Goal: Information Seeking & Learning: Learn about a topic

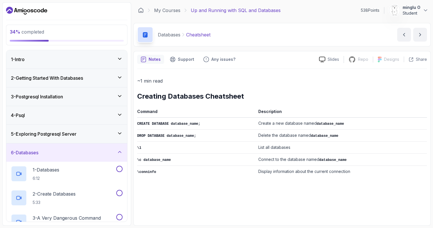
click at [89, 113] on div "4 - Psql" at bounding box center [67, 115] width 112 height 7
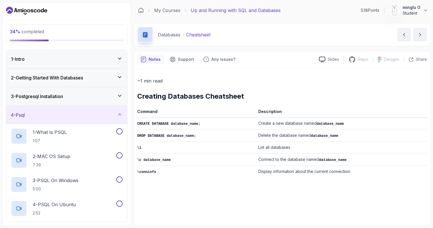
click at [93, 98] on div "3 - Postgresql Installation" at bounding box center [67, 96] width 112 height 7
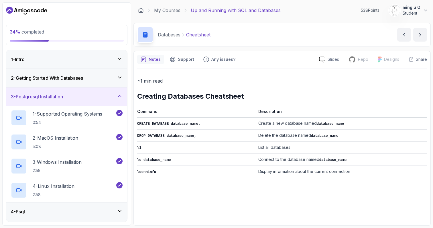
click at [93, 98] on div "3 - Postgresql Installation" at bounding box center [67, 96] width 112 height 7
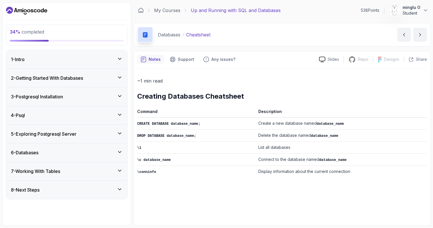
click at [57, 114] on div "4 - Psql" at bounding box center [67, 115] width 112 height 7
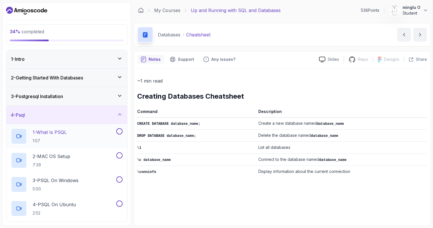
click at [71, 133] on div "1 - What Is PSQL 1:07" at bounding box center [63, 136] width 104 height 16
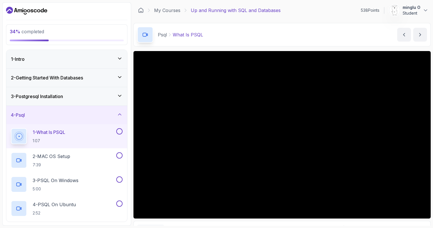
click at [81, 113] on div "4 - Psql" at bounding box center [67, 114] width 112 height 7
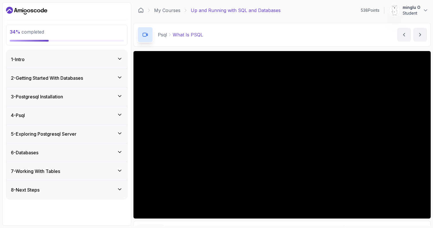
click at [71, 167] on div "7 - Working With Tables" at bounding box center [66, 171] width 121 height 18
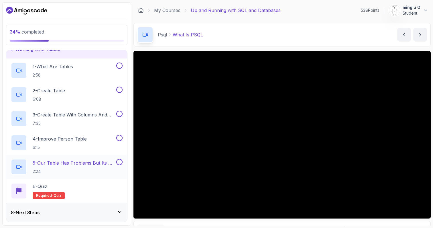
scroll to position [69, 0]
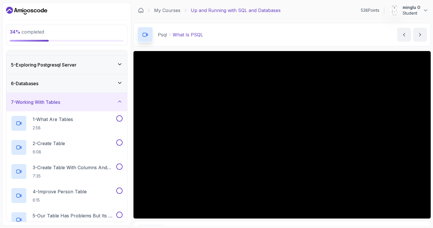
click at [72, 103] on div "7 - Working With Tables" at bounding box center [67, 102] width 112 height 7
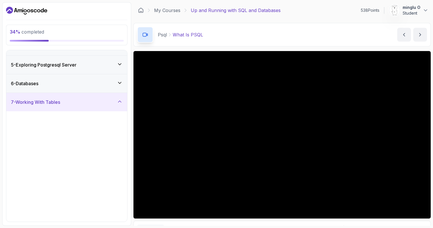
scroll to position [0, 0]
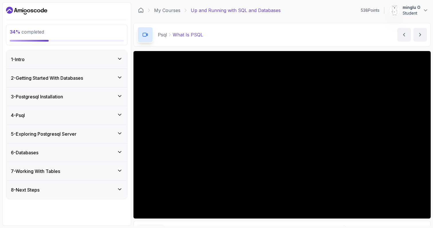
click at [58, 154] on div "6 - Databases" at bounding box center [67, 152] width 112 height 7
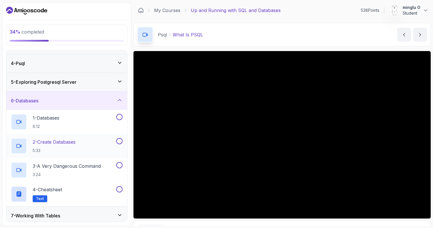
scroll to position [45, 0]
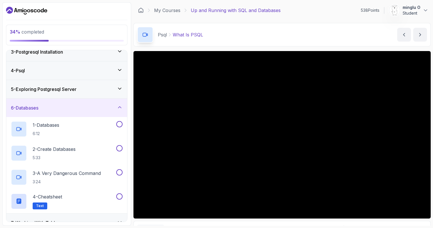
click at [69, 92] on h3 "5 - Exploring Postgresql Server" at bounding box center [44, 89] width 66 height 7
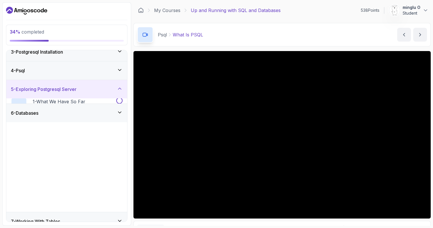
scroll to position [0, 0]
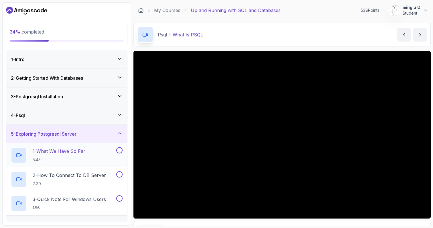
click at [92, 155] on div "1 - What We Have So Far 5:43" at bounding box center [63, 155] width 104 height 16
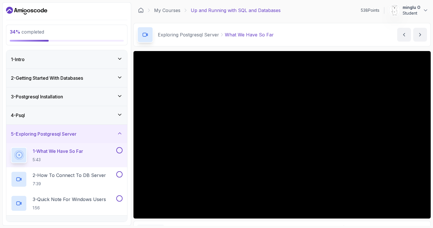
click at [84, 109] on div "4 - Psql" at bounding box center [66, 115] width 121 height 18
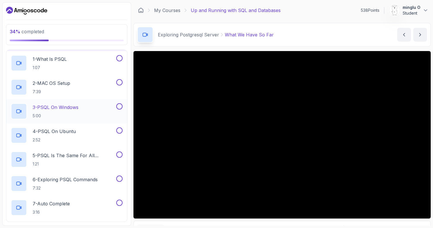
scroll to position [27, 0]
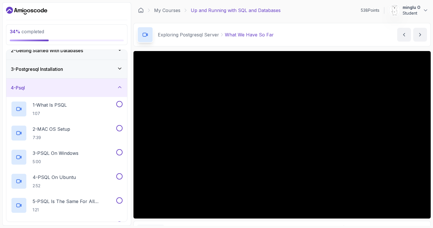
click at [77, 93] on div "4 - Psql" at bounding box center [66, 87] width 121 height 18
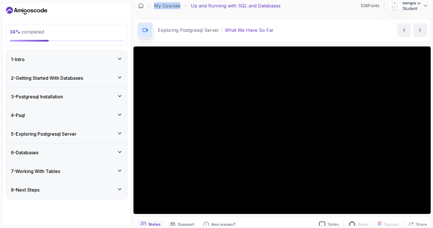
scroll to position [33, 0]
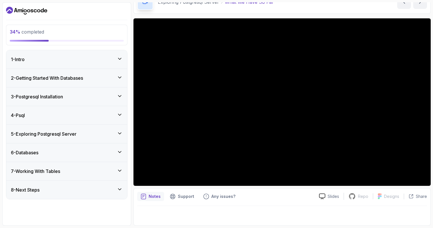
click at [69, 195] on div "8 - Next Steps" at bounding box center [66, 189] width 121 height 18
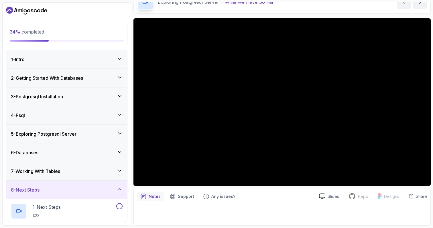
scroll to position [50, 0]
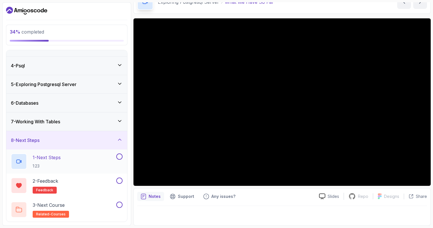
click at [76, 162] on div "1 - Next Steps 1:23" at bounding box center [63, 161] width 104 height 16
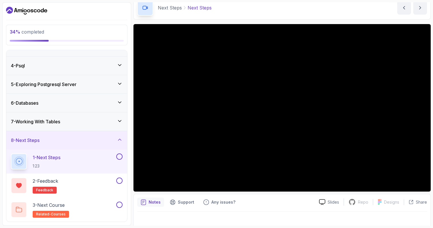
scroll to position [26, 0]
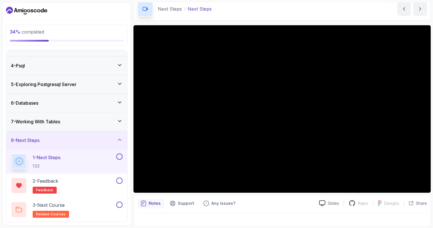
click at [121, 156] on button at bounding box center [119, 156] width 6 height 6
click at [94, 184] on div "2 - Feedback feedback" at bounding box center [63, 185] width 104 height 16
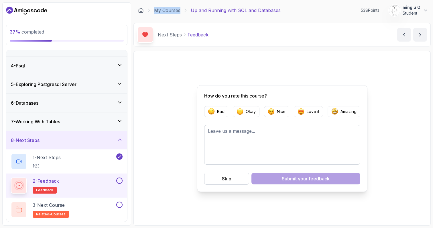
click at [120, 179] on button at bounding box center [119, 180] width 6 height 6
click at [89, 208] on div "3 - Next Course related-courses" at bounding box center [63, 209] width 104 height 16
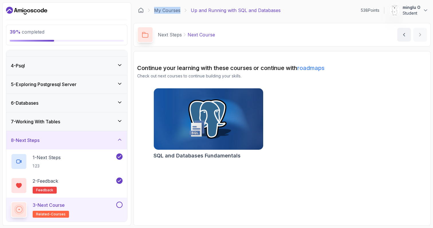
click at [117, 205] on button at bounding box center [119, 204] width 6 height 6
click at [67, 123] on div "7 - Working With Tables" at bounding box center [67, 121] width 112 height 7
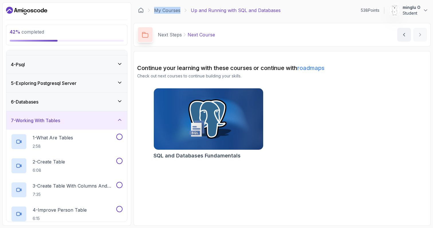
scroll to position [50, 0]
click at [63, 97] on div "6 - Databases" at bounding box center [66, 103] width 121 height 18
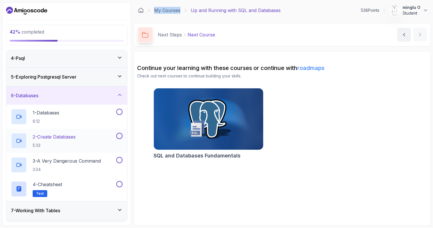
scroll to position [46, 0]
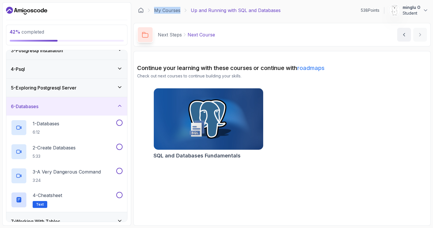
click at [74, 89] on h3 "5 - Exploring Postgresql Server" at bounding box center [44, 87] width 66 height 7
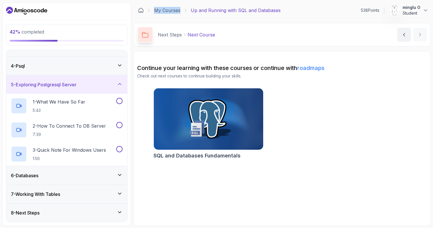
scroll to position [50, 0]
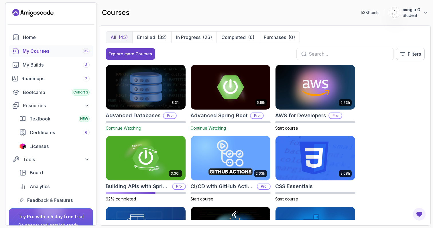
click at [342, 55] on input "text" at bounding box center [349, 53] width 80 height 7
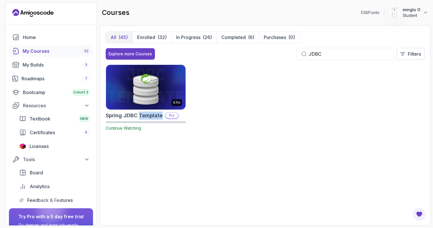
click at [152, 81] on img at bounding box center [146, 87] width 84 height 47
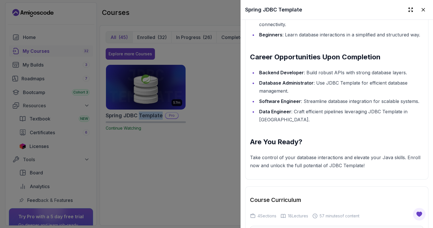
scroll to position [882, 0]
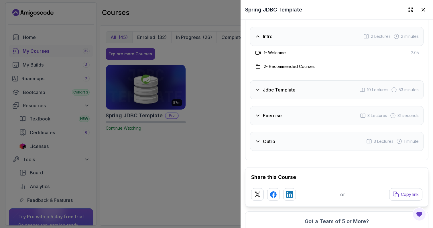
click at [200, 86] on div at bounding box center [216, 114] width 433 height 228
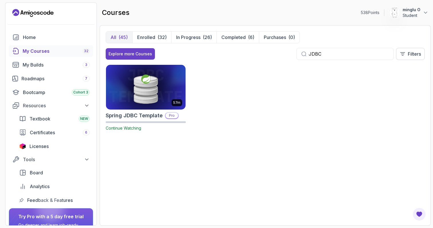
drag, startPoint x: 325, startPoint y: 54, endPoint x: 305, endPoint y: 54, distance: 20.9
click at [305, 54] on div "JDBC" at bounding box center [344, 54] width 97 height 12
type input "Query"
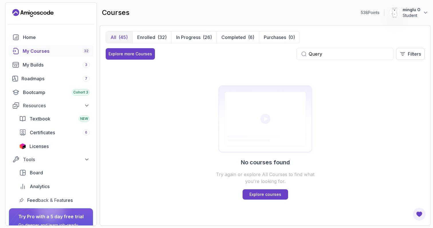
drag, startPoint x: 333, startPoint y: 54, endPoint x: 304, endPoint y: 54, distance: 28.6
click at [304, 54] on div "Query" at bounding box center [344, 54] width 97 height 12
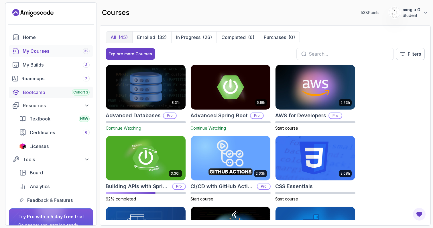
click at [43, 93] on div "Bootcamp Cohort 3" at bounding box center [56, 92] width 67 height 7
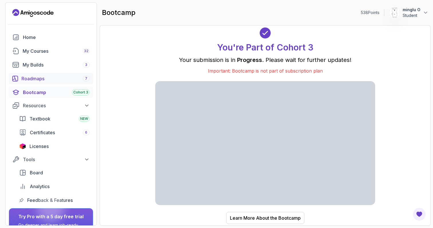
click at [42, 79] on div "Roadmaps 7" at bounding box center [55, 78] width 68 height 7
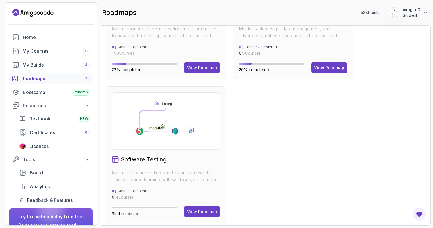
scroll to position [327, 0]
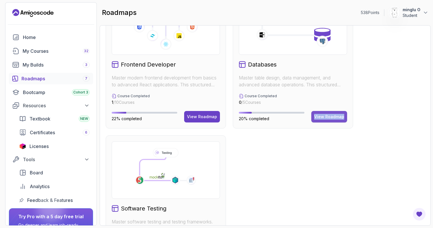
click at [325, 115] on div "View Roadmap" at bounding box center [329, 117] width 30 height 6
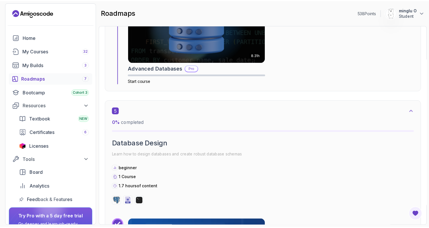
scroll to position [987, 0]
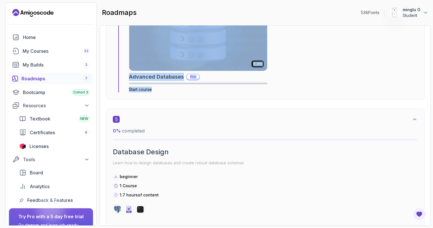
click at [41, 13] on icon "Landing page" at bounding box center [32, 12] width 41 height 9
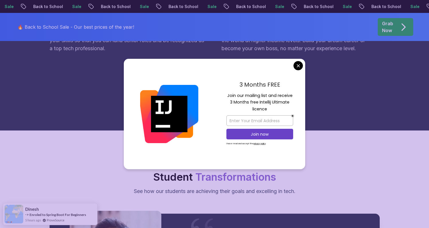
scroll to position [148, 0]
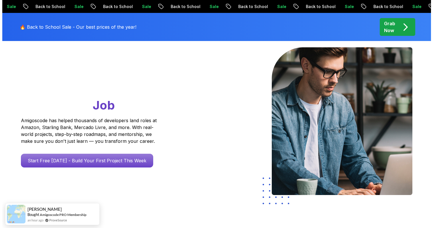
scroll to position [0, 0]
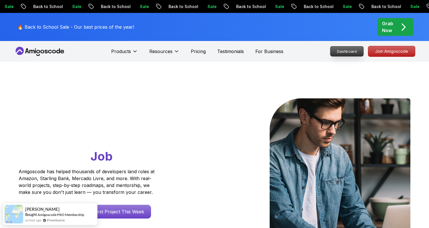
click at [340, 51] on p "Dashboard" at bounding box center [346, 51] width 33 height 10
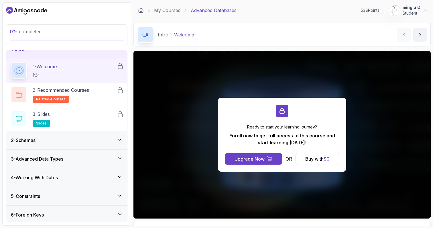
scroll to position [67, 0]
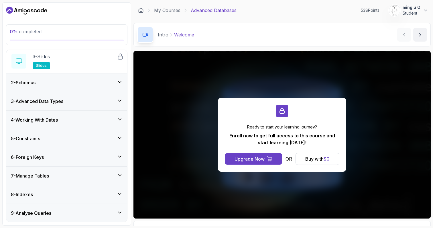
click at [81, 119] on div "4 - Working With Dates" at bounding box center [67, 119] width 112 height 7
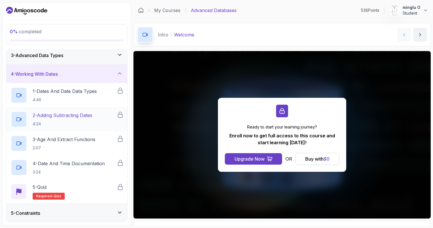
scroll to position [23, 0]
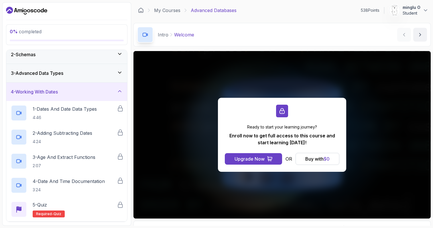
click at [86, 90] on div "4 - Working With Dates" at bounding box center [67, 91] width 112 height 7
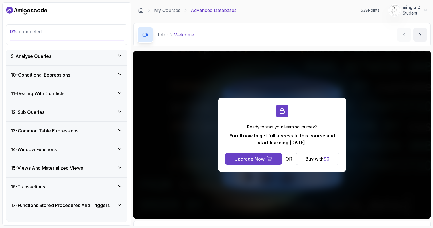
scroll to position [161, 0]
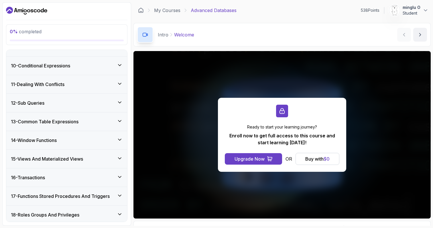
click at [45, 179] on h3 "16 - Transactions" at bounding box center [28, 177] width 34 height 7
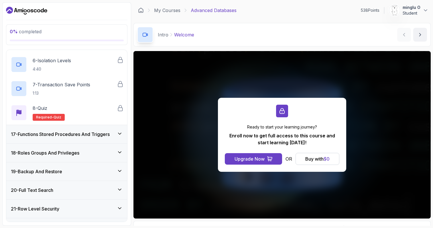
scroll to position [430, 0]
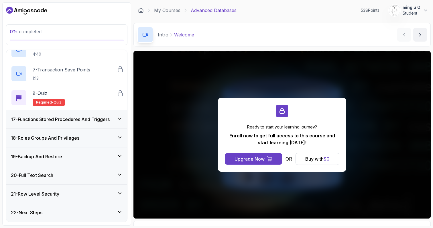
click at [90, 118] on h3 "17 - Functions Stored Procedures And Triggers" at bounding box center [60, 119] width 99 height 7
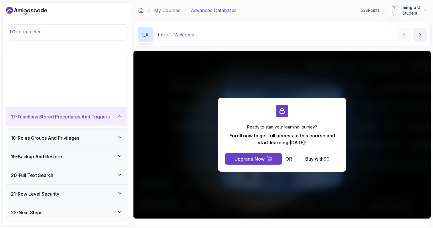
scroll to position [238, 0]
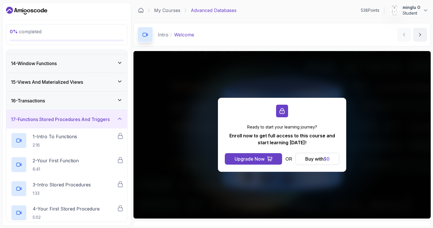
click at [84, 100] on div "16 - Transactions" at bounding box center [67, 100] width 112 height 7
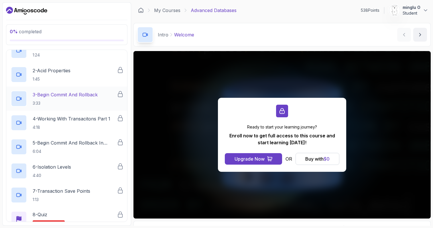
scroll to position [360, 0]
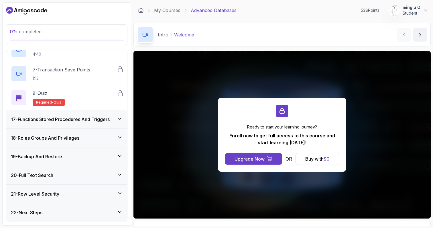
click at [72, 159] on div "19 - Backup And Restore" at bounding box center [67, 156] width 112 height 7
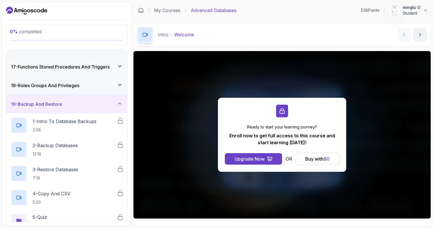
scroll to position [344, 0]
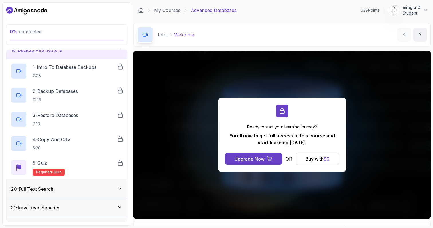
click at [63, 187] on div "20 - Full Text Search" at bounding box center [67, 188] width 112 height 7
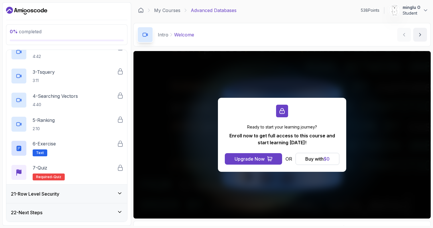
click at [54, 196] on h3 "21 - Row Level Security" at bounding box center [35, 193] width 48 height 7
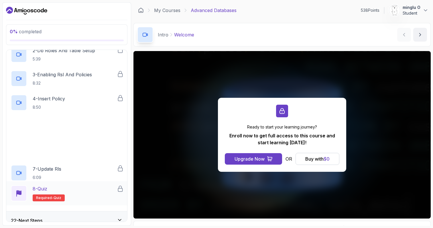
scroll to position [430, 0]
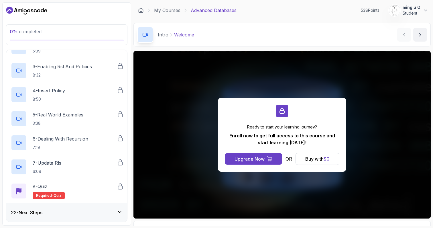
click at [49, 209] on div "22 - Next Steps" at bounding box center [67, 212] width 112 height 7
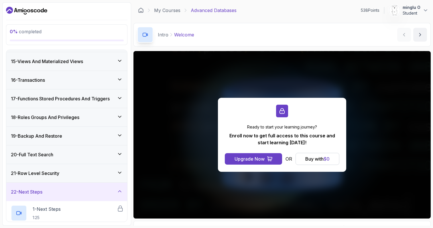
scroll to position [140, 0]
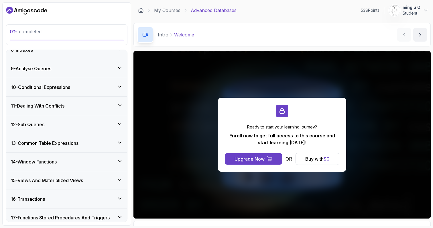
click at [72, 136] on div "13 - Common Table Expressions" at bounding box center [66, 143] width 121 height 18
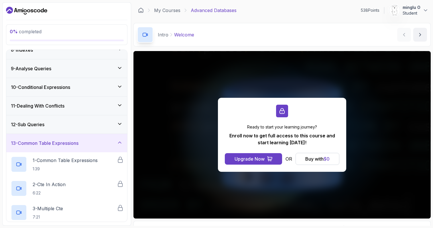
click at [75, 109] on div "11 - Dealing With Conflicts" at bounding box center [67, 105] width 112 height 7
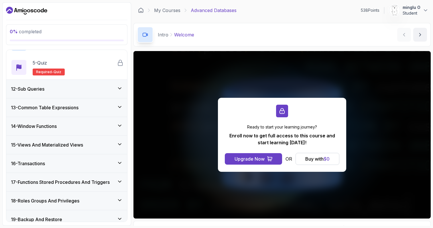
click at [61, 105] on h3 "13 - Common Table Expressions" at bounding box center [45, 107] width 68 height 7
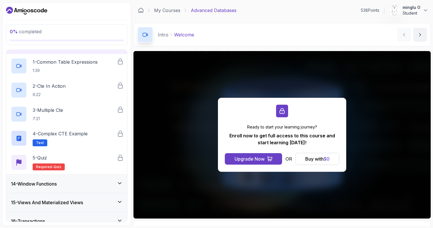
click at [63, 183] on div "14 - Window Functions" at bounding box center [67, 183] width 112 height 7
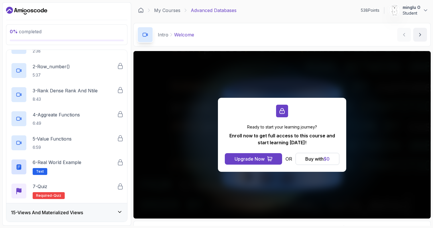
scroll to position [325, 0]
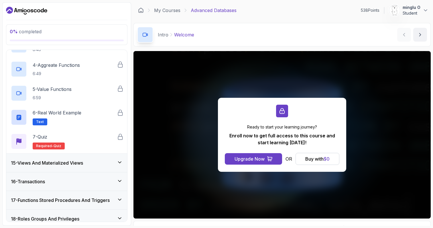
click at [65, 164] on h3 "15 - Views And Materialized Views" at bounding box center [47, 162] width 72 height 7
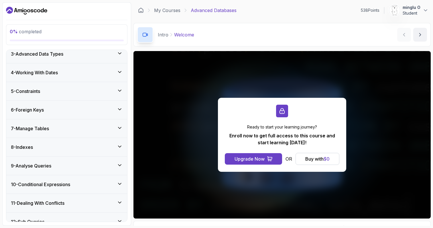
scroll to position [0, 0]
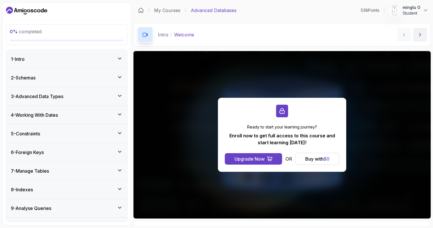
click at [74, 133] on div "5 - Constraints" at bounding box center [67, 133] width 112 height 7
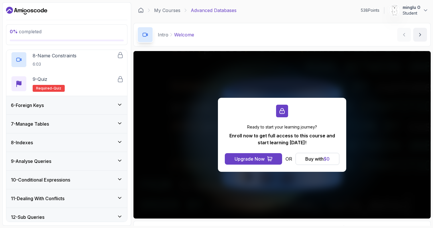
click at [67, 121] on div "7 - Manage Tables" at bounding box center [67, 123] width 112 height 7
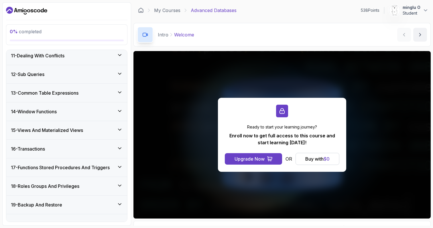
scroll to position [39, 0]
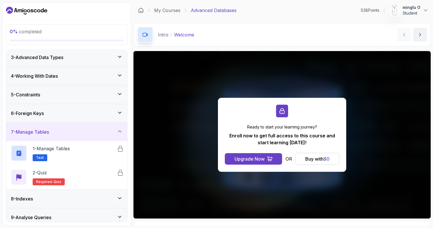
click at [69, 102] on div "5 - Constraints" at bounding box center [66, 94] width 121 height 18
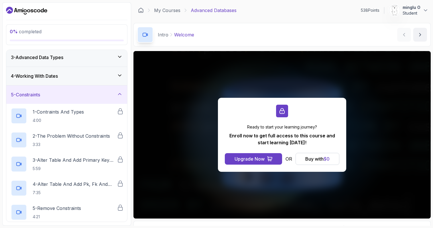
click at [72, 96] on div "5 - Constraints" at bounding box center [67, 94] width 112 height 7
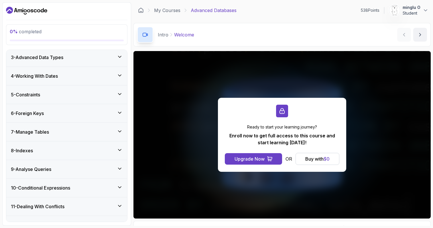
scroll to position [0, 0]
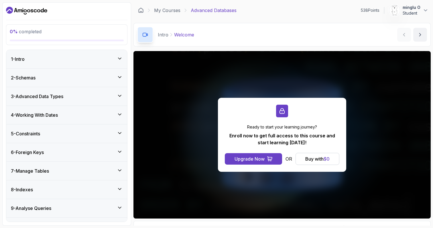
click at [61, 78] on div "2 - Schemas" at bounding box center [67, 77] width 112 height 7
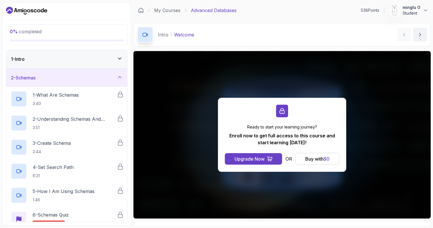
click at [61, 78] on div "2 - Schemas" at bounding box center [67, 77] width 112 height 7
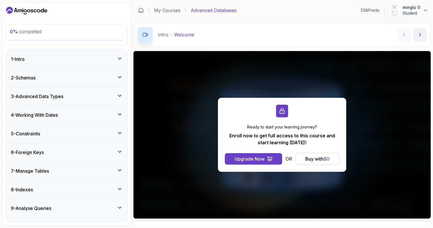
click at [54, 98] on h3 "3 - Advanced Data Types" at bounding box center [37, 96] width 52 height 7
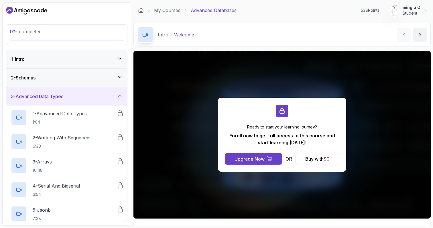
click at [54, 98] on h3 "3 - Advanced Data Types" at bounding box center [37, 96] width 52 height 7
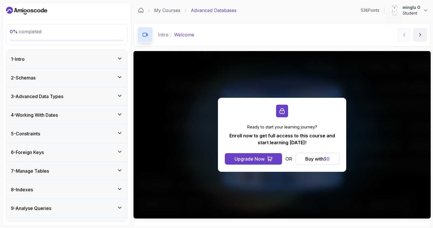
click at [55, 114] on h3 "4 - Working With Dates" at bounding box center [34, 114] width 47 height 7
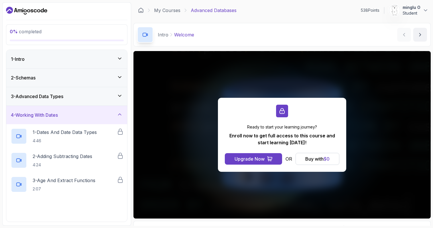
click at [55, 114] on h3 "4 - Working With Dates" at bounding box center [34, 114] width 47 height 7
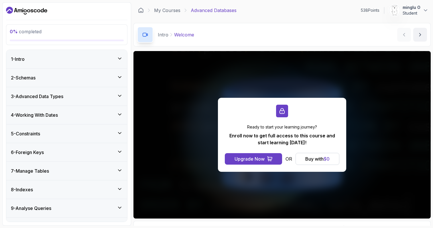
scroll to position [193, 0]
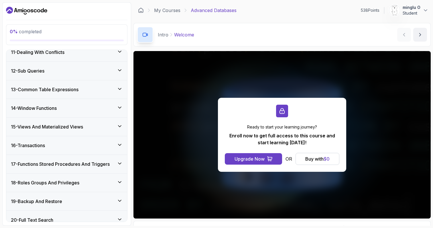
click at [54, 143] on div "16 - Transactions" at bounding box center [67, 145] width 112 height 7
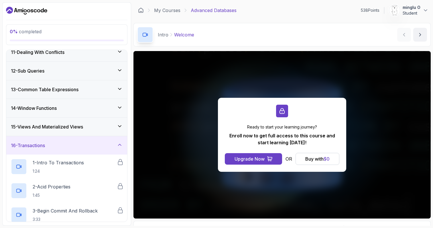
click at [54, 143] on div "16 - Transactions" at bounding box center [67, 145] width 112 height 7
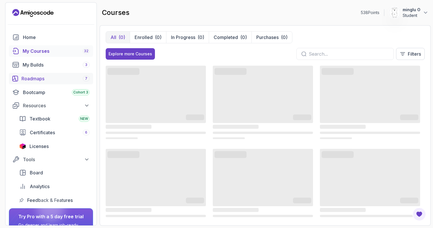
click at [62, 79] on div "Roadmaps 7" at bounding box center [55, 78] width 68 height 7
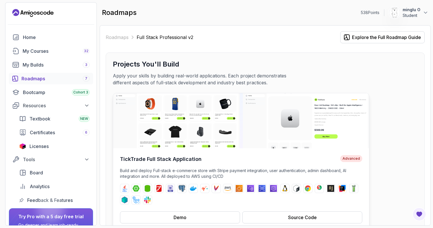
click at [309, 118] on img at bounding box center [241, 120] width 256 height 55
click at [196, 118] on img at bounding box center [241, 120] width 256 height 55
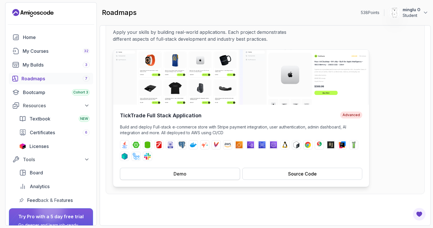
click at [184, 171] on div "Demo" at bounding box center [180, 173] width 13 height 7
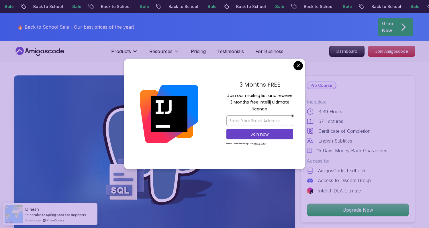
scroll to position [195, 0]
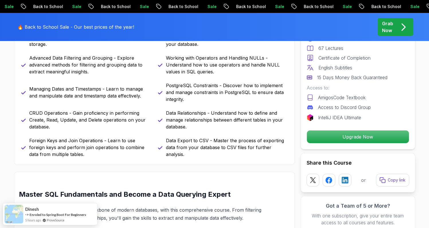
scroll to position [317, 0]
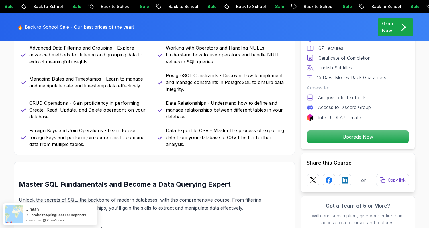
click at [337, 6] on p "Sale" at bounding box center [346, 7] width 18 height 6
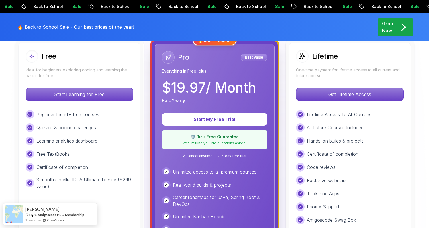
scroll to position [277, 0]
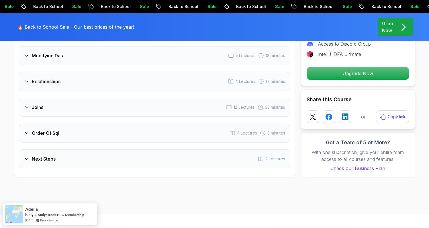
scroll to position [989, 0]
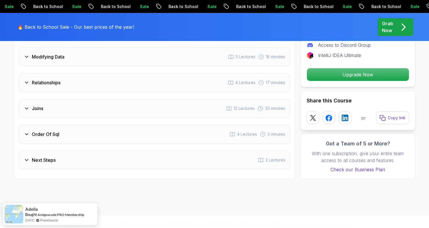
click at [52, 131] on h3 "Order Of Sql" at bounding box center [46, 134] width 28 height 7
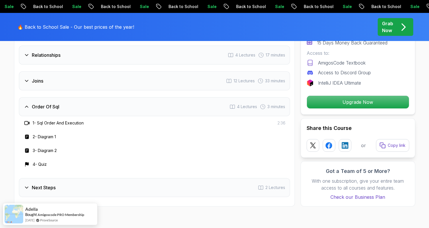
click at [57, 103] on h3 "Order Of Sql" at bounding box center [46, 106] width 28 height 7
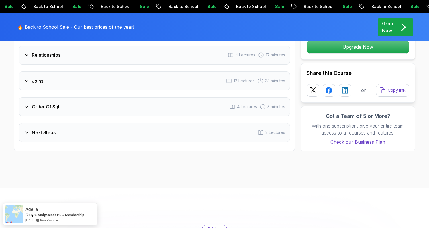
click at [46, 79] on div "Joins 12 Lectures 33 minutes" at bounding box center [154, 80] width 271 height 19
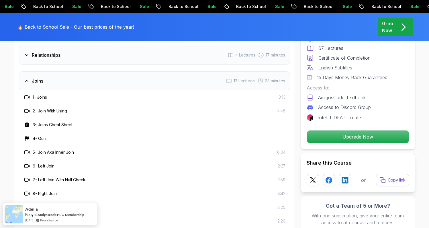
click at [46, 76] on div "Joins 12 Lectures 33 minutes" at bounding box center [154, 80] width 271 height 19
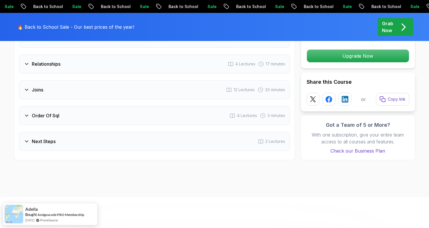
scroll to position [966, 0]
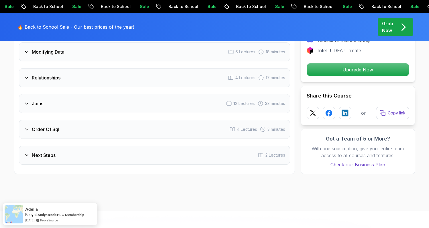
click at [50, 74] on h3 "Relationships" at bounding box center [46, 77] width 29 height 7
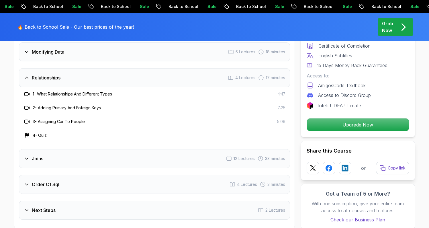
click at [50, 74] on h3 "Relationships" at bounding box center [46, 77] width 29 height 7
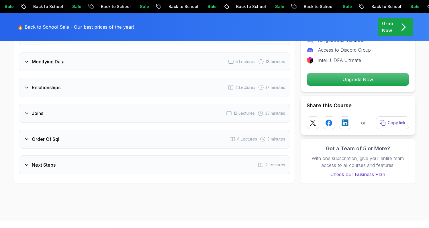
scroll to position [947, 0]
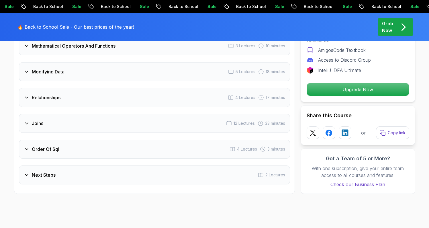
click at [52, 68] on div "Modifying Data 5 Lectures 18 minutes" at bounding box center [154, 71] width 271 height 19
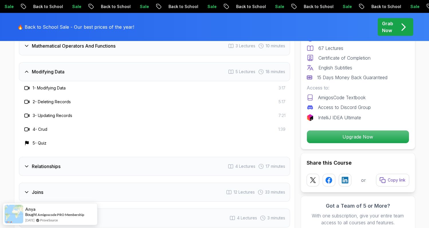
click at [52, 68] on div "Modifying Data 5 Lectures 18 minutes" at bounding box center [154, 71] width 271 height 19
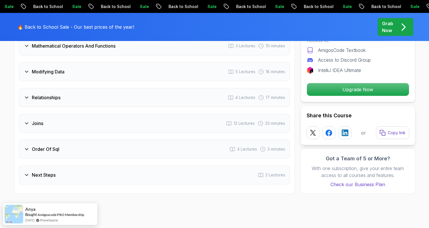
scroll to position [902, 0]
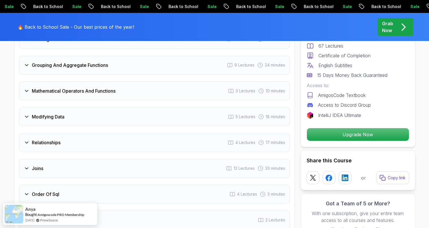
click at [54, 113] on h3 "Modifying Data" at bounding box center [48, 116] width 33 height 7
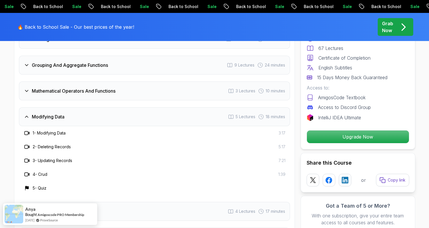
click at [54, 113] on h3 "Modifying Data" at bounding box center [48, 116] width 33 height 7
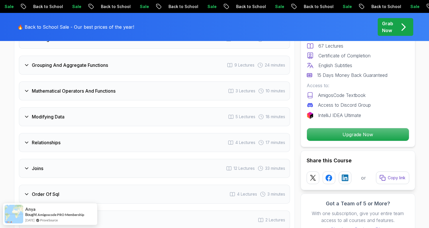
click at [54, 113] on h3 "Modifying Data" at bounding box center [48, 116] width 33 height 7
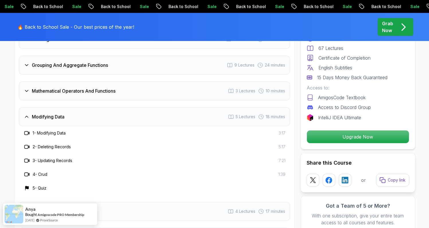
click at [71, 90] on div "Mathematical Operators And Functions 3 Lectures 10 minutes" at bounding box center [154, 90] width 271 height 19
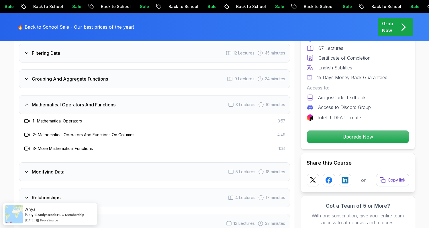
scroll to position [887, 0]
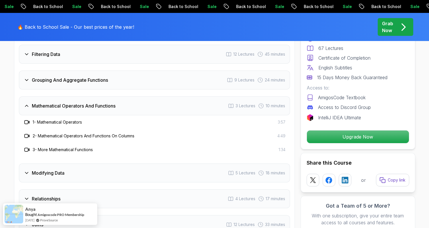
click at [73, 77] on div "Grouping And Aggregate Functions 9 Lectures 24 minutes" at bounding box center [154, 79] width 271 height 19
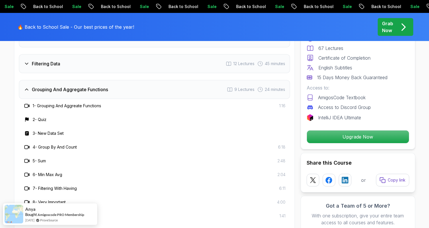
scroll to position [876, 0]
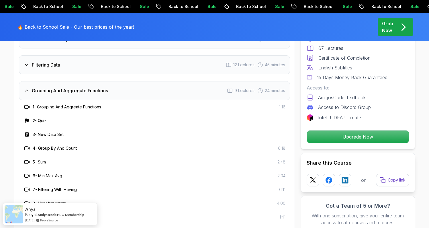
click at [62, 60] on div "Filtering Data 12 Lectures 45 minutes" at bounding box center [154, 64] width 271 height 19
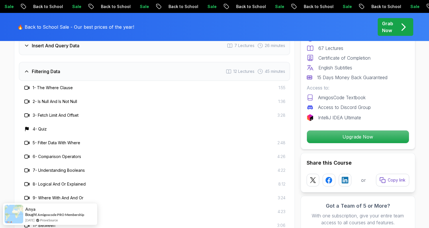
scroll to position [771, 0]
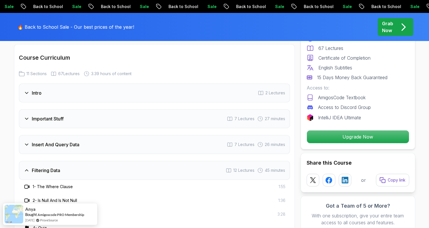
click at [58, 115] on h3 "Important Stuff" at bounding box center [48, 118] width 32 height 7
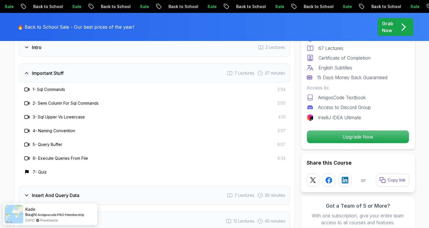
scroll to position [855, 0]
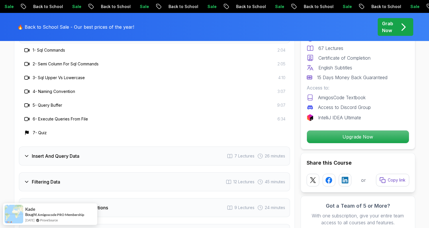
click at [60, 152] on h3 "Insert And Query Data" at bounding box center [56, 155] width 48 height 7
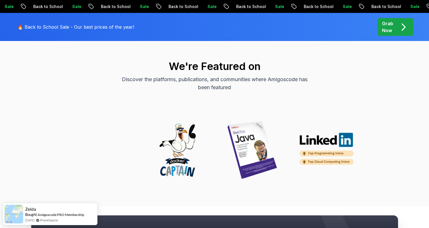
scroll to position [2221, 0]
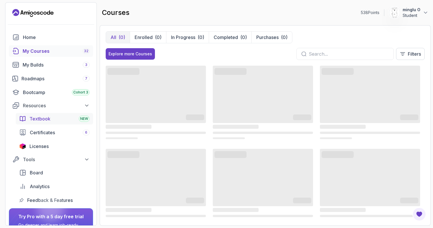
click at [61, 119] on div "Textbook NEW" at bounding box center [60, 118] width 60 height 7
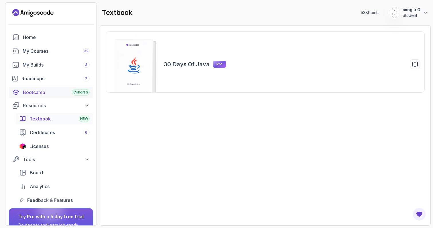
click at [52, 94] on div "Bootcamp Cohort 3" at bounding box center [56, 92] width 67 height 7
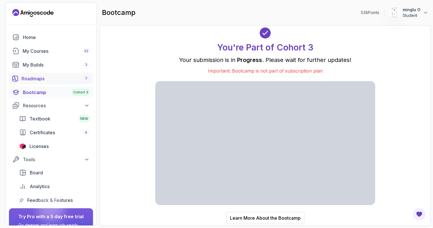
click at [54, 83] on link "Roadmaps 7" at bounding box center [51, 78] width 84 height 11
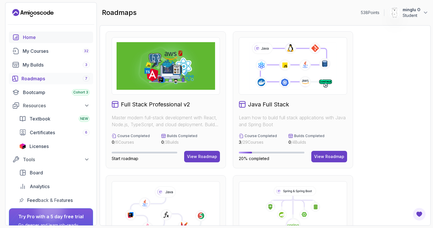
click at [44, 37] on div "Home" at bounding box center [56, 37] width 67 height 7
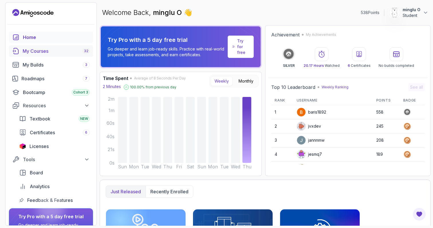
click at [41, 51] on div "My Courses 32" at bounding box center [56, 51] width 67 height 7
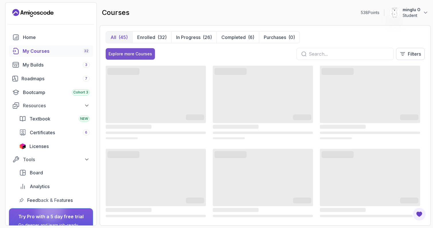
click at [144, 52] on div "Explore more Courses" at bounding box center [131, 54] width 44 height 6
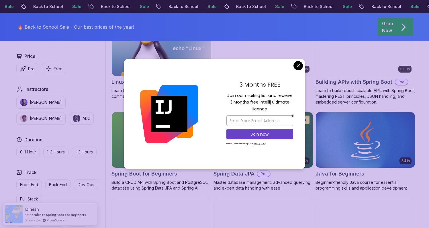
scroll to position [305, 0]
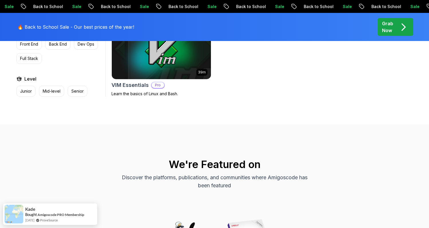
scroll to position [1493, 0]
